Goal: Navigation & Orientation: Find specific page/section

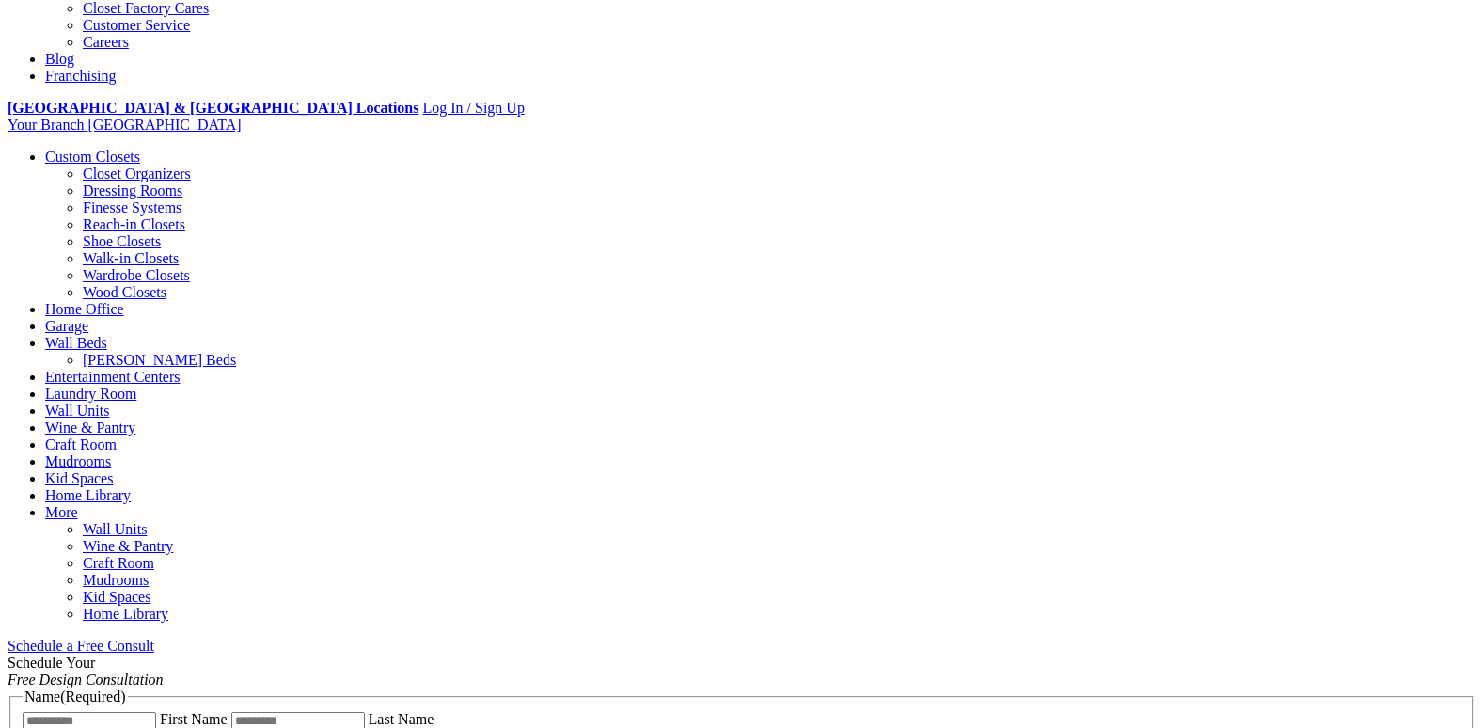
scroll to position [564, 0]
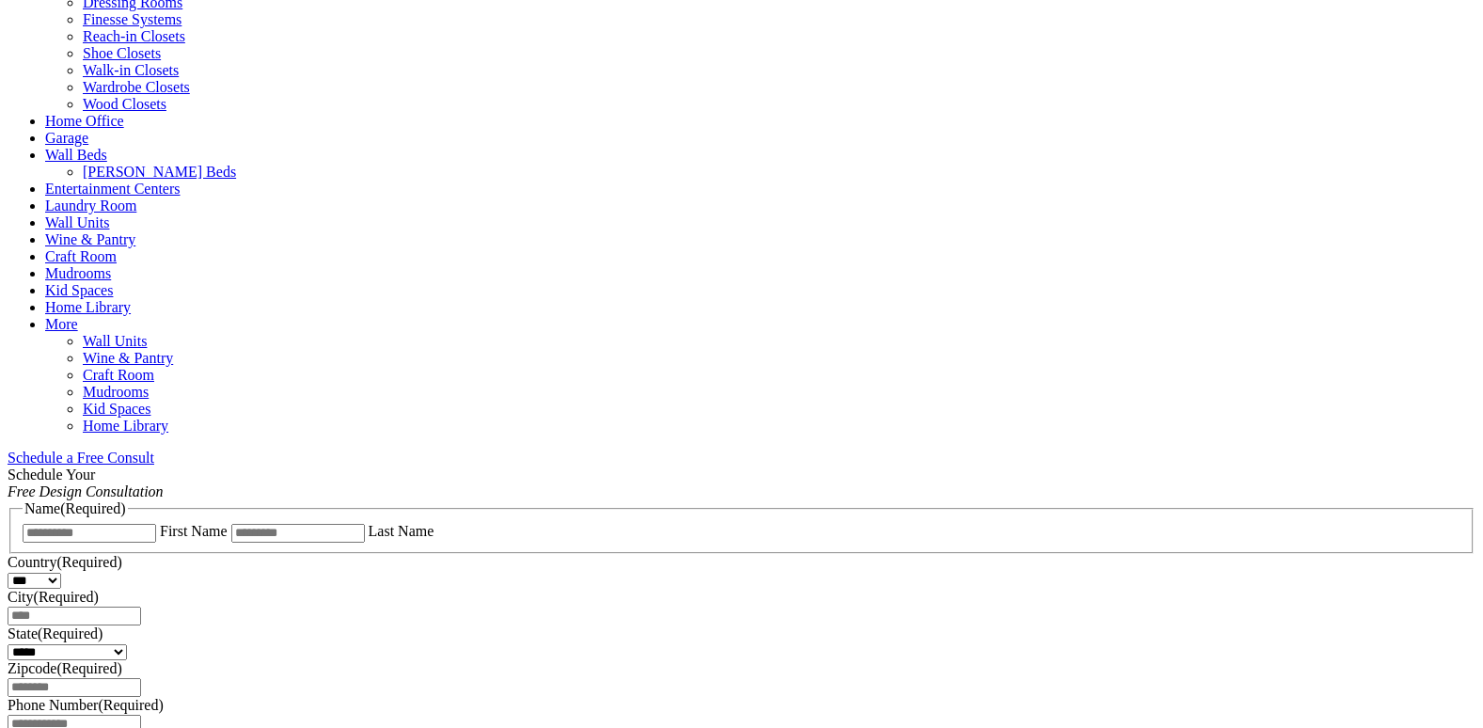
scroll to position [846, 0]
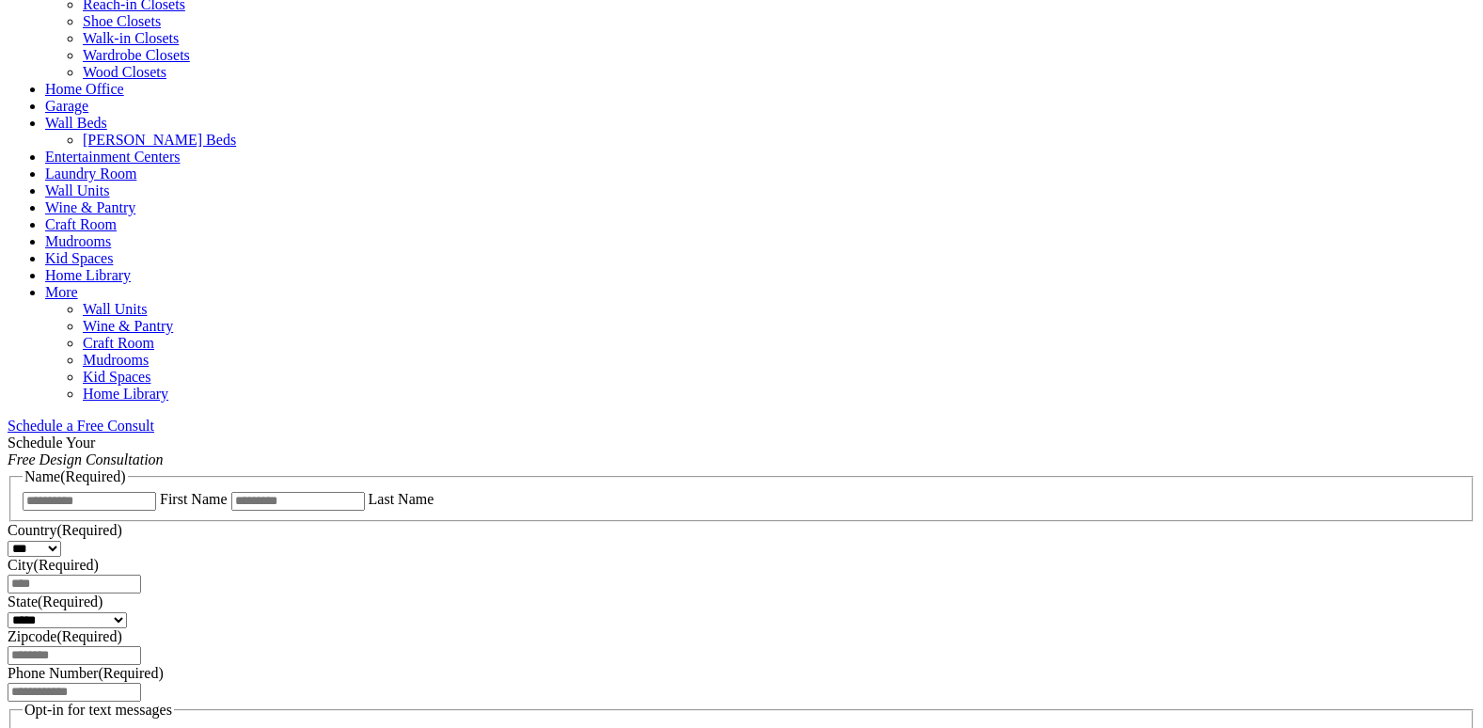
click at [154, 418] on span "Schedule a Free Consult (opens a dropdown menu)" at bounding box center [154, 426] width 0 height 16
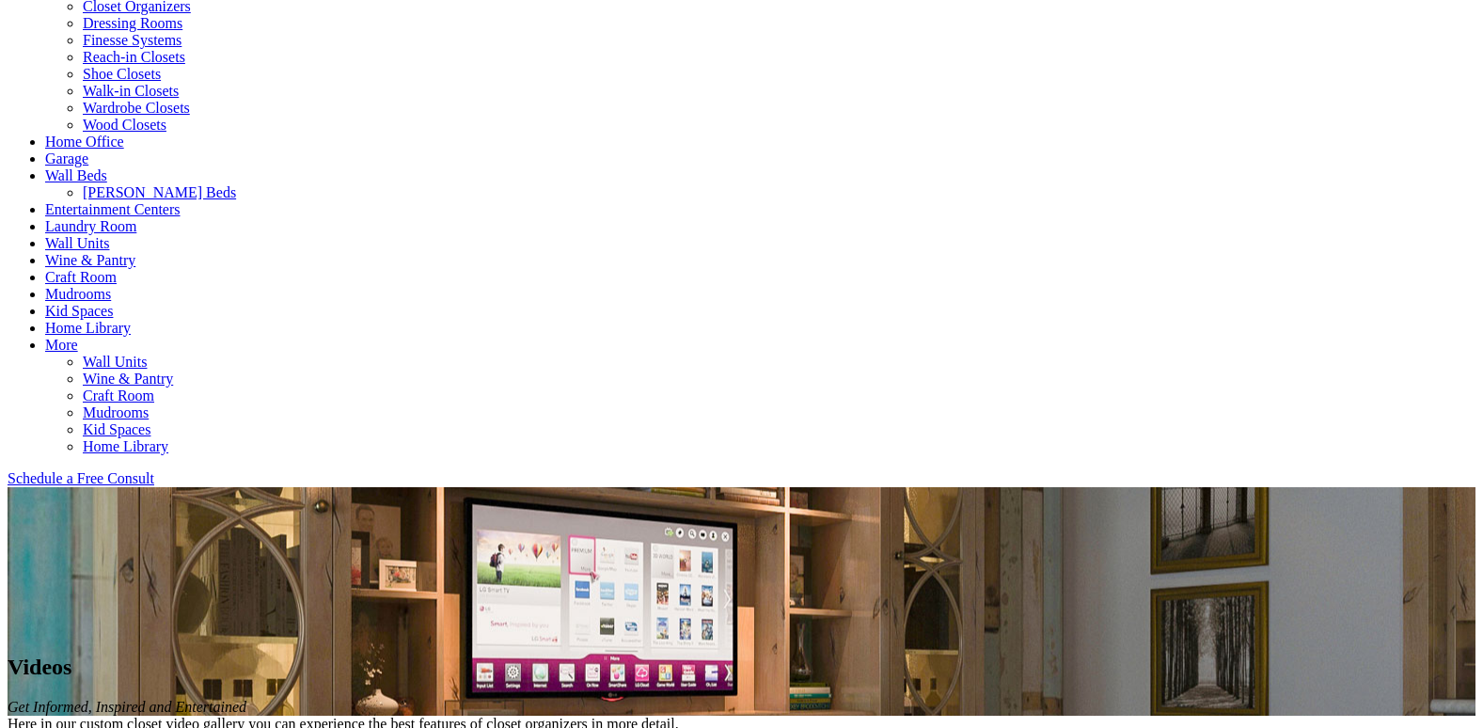
scroll to position [376, 0]
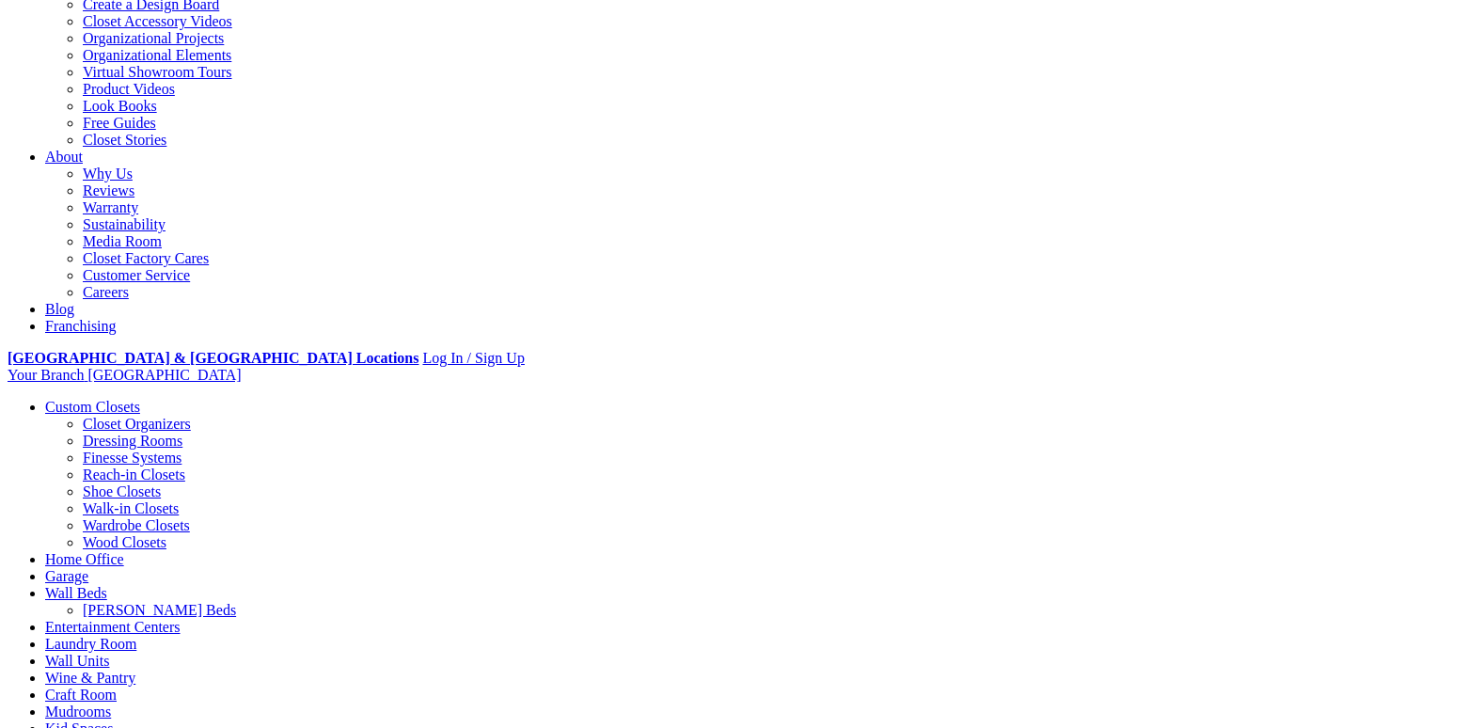
click at [92, 399] on link "Custom Closets" at bounding box center [92, 407] width 95 height 16
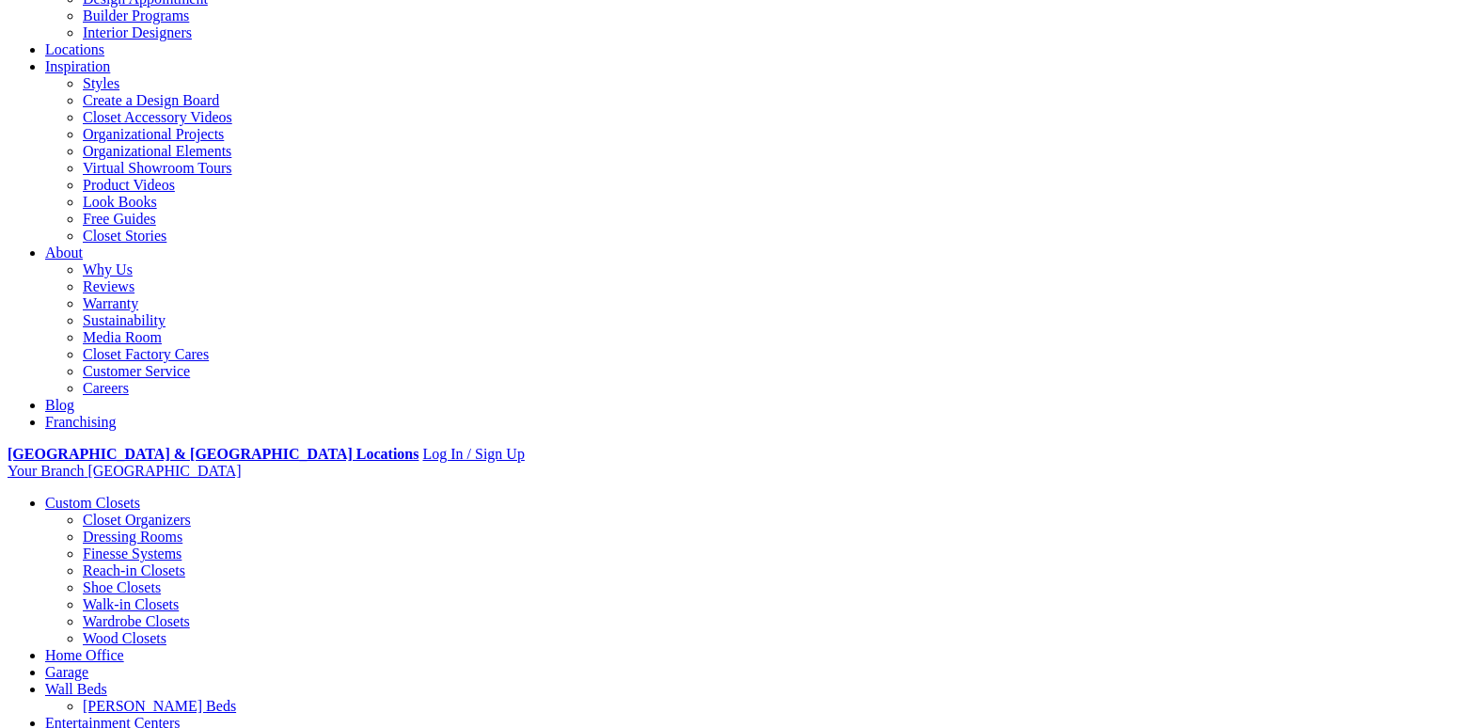
scroll to position [376, 0]
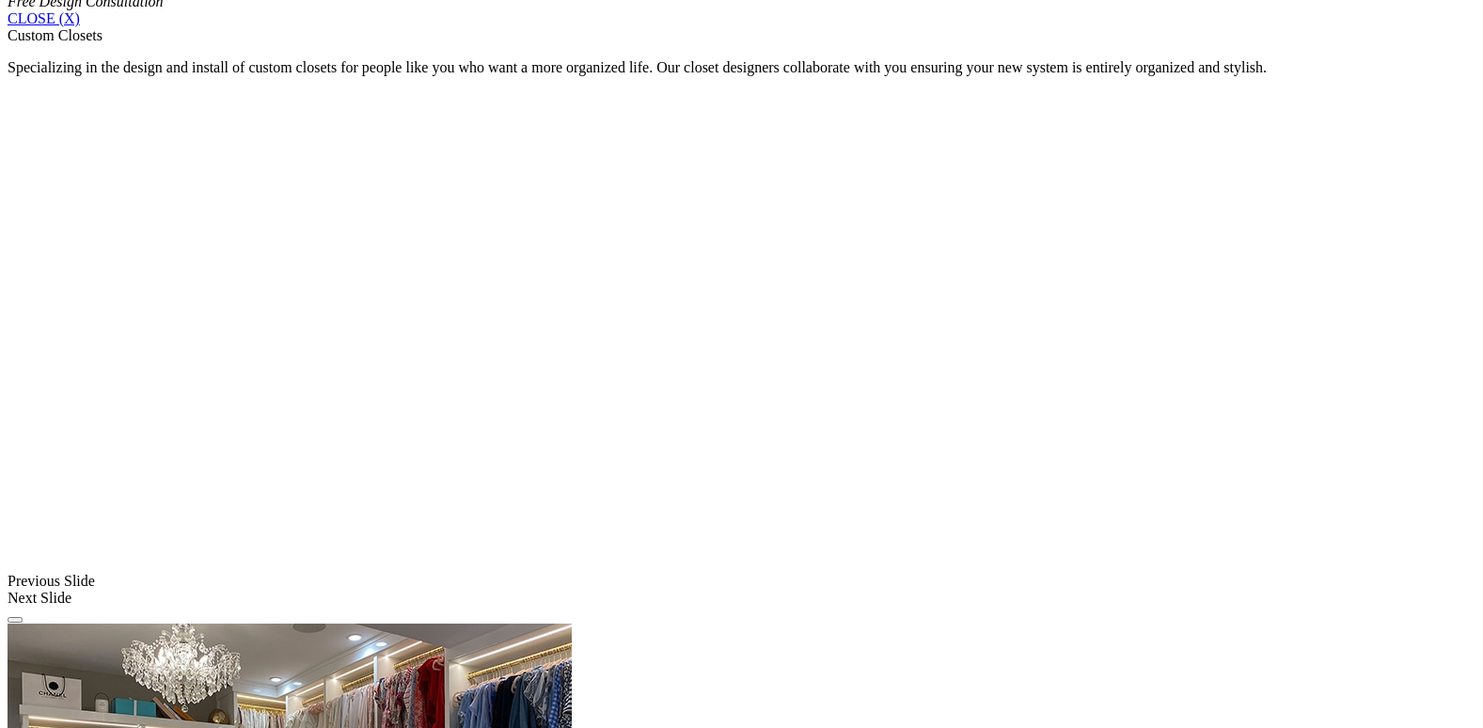
scroll to position [1398, 0]
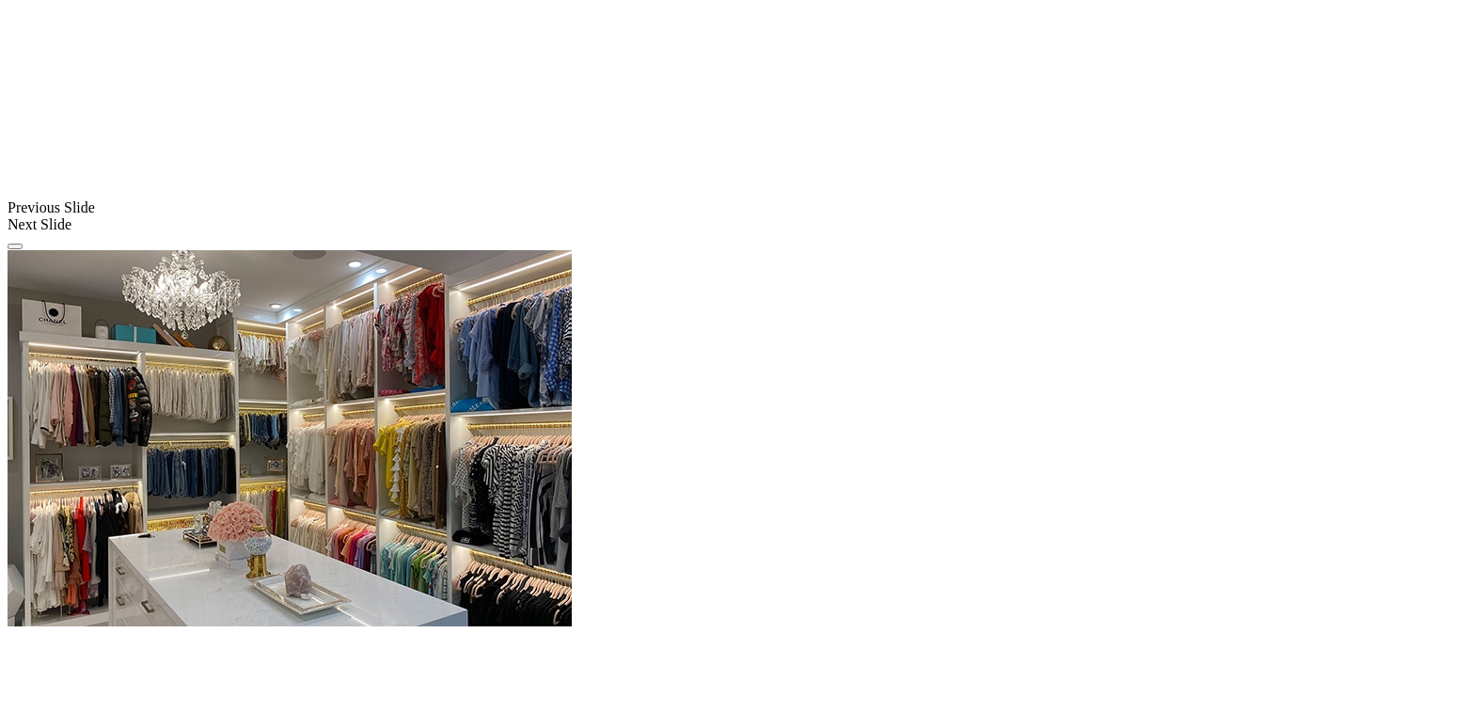
scroll to position [1680, 0]
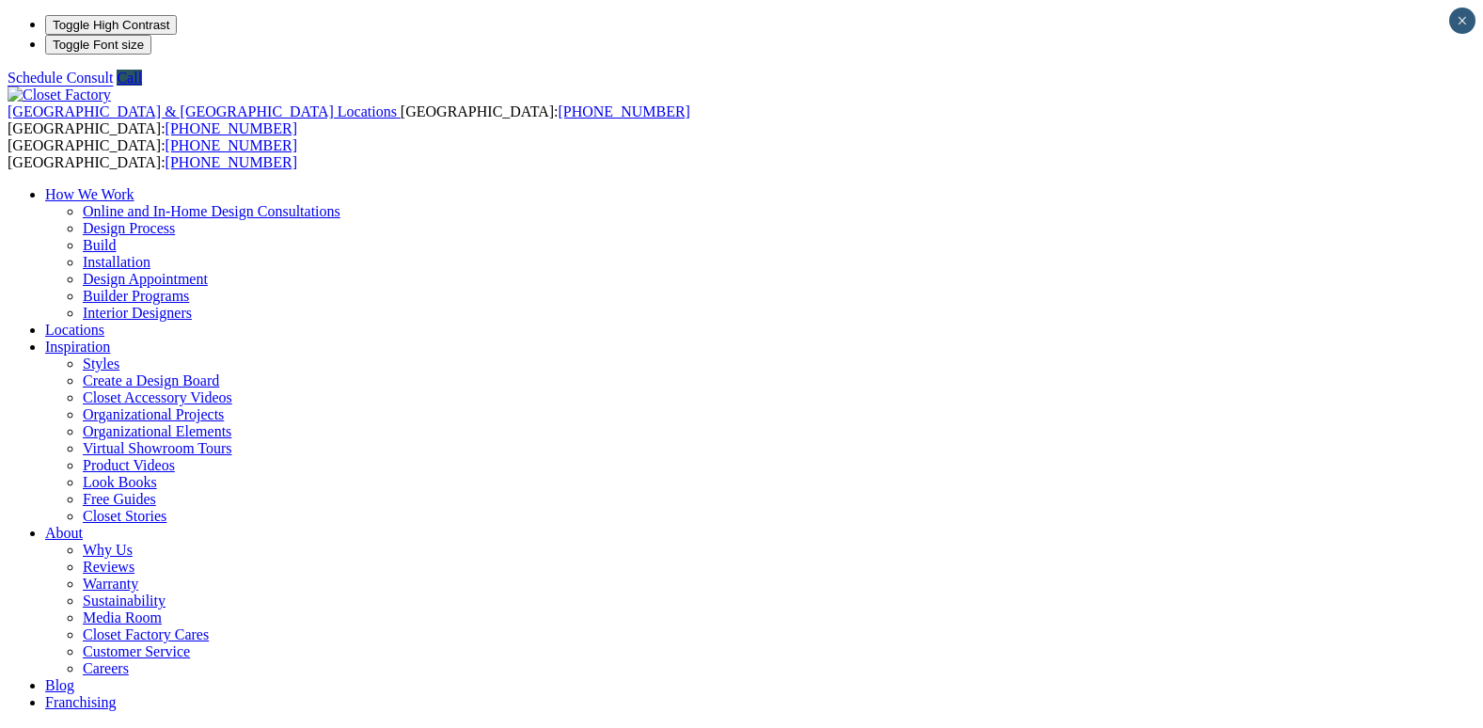
drag, startPoint x: 862, startPoint y: 509, endPoint x: 1457, endPoint y: 60, distance: 744.6
click at [1457, 87] on header "United States & Canada Locations USA: (800) 838-7995 CANADA: (888) 237-5650 USA…" at bounding box center [742, 709] width 1468 height 1245
